Goal: Information Seeking & Learning: Check status

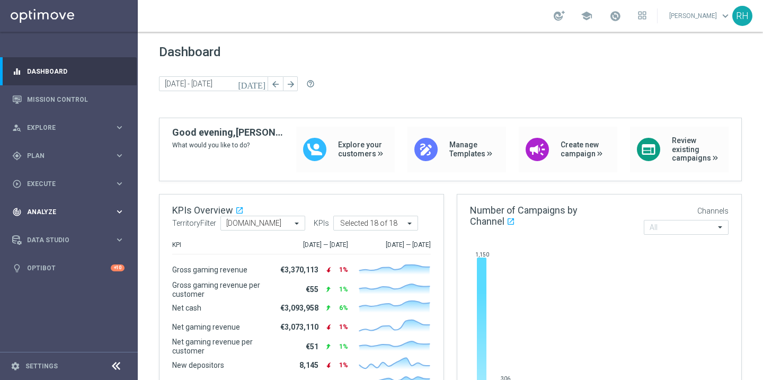
click at [79, 210] on span "Analyze" at bounding box center [70, 212] width 87 height 6
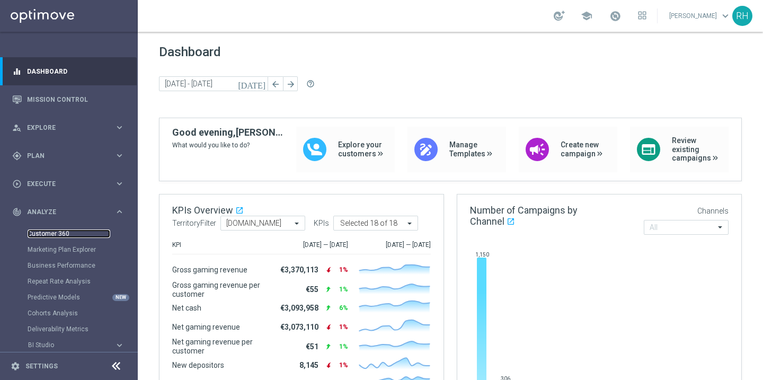
click at [65, 232] on link "Customer 360" at bounding box center [69, 233] width 83 height 8
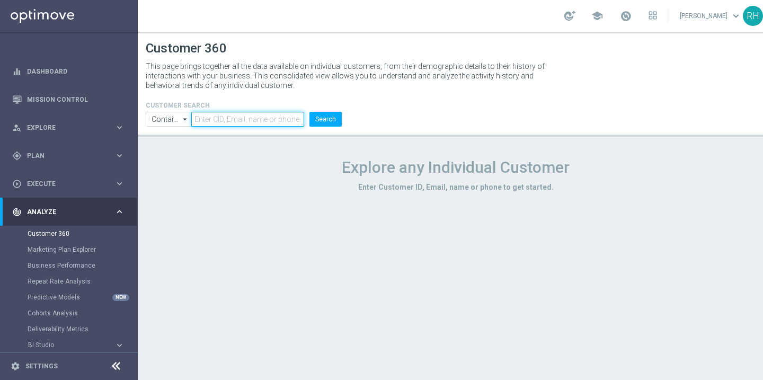
click at [264, 124] on input "text" at bounding box center [247, 119] width 113 height 15
click at [309, 112] on button "Search" at bounding box center [325, 119] width 32 height 15
click at [264, 124] on input "text" at bounding box center [247, 119] width 113 height 15
paste input "225207007"
type input "225207007"
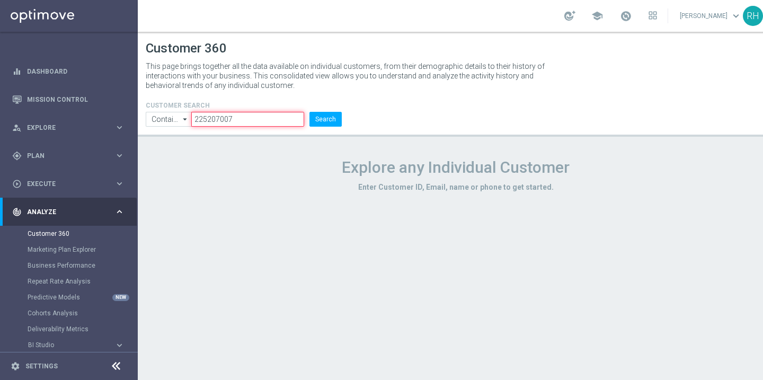
click at [309, 112] on button "Search" at bounding box center [325, 119] width 32 height 15
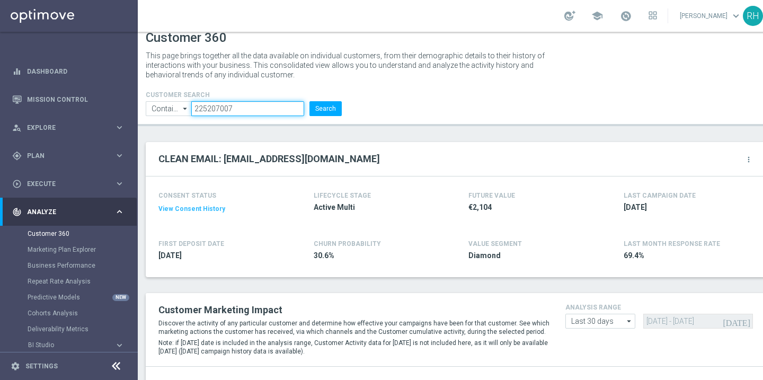
scroll to position [11, 0]
